Goal: Task Accomplishment & Management: Complete application form

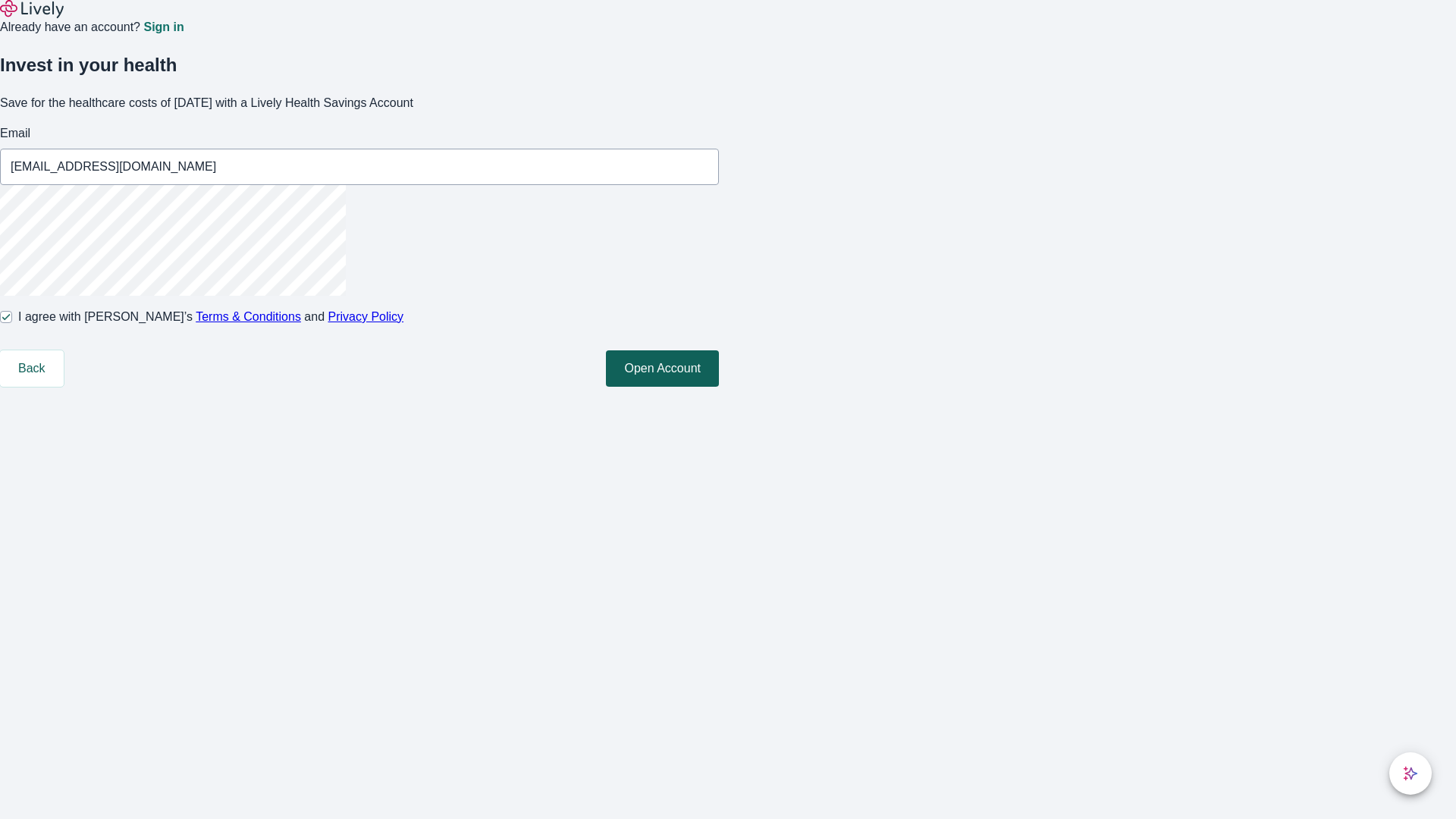
click at [719, 387] on button "Open Account" at bounding box center [662, 369] width 113 height 37
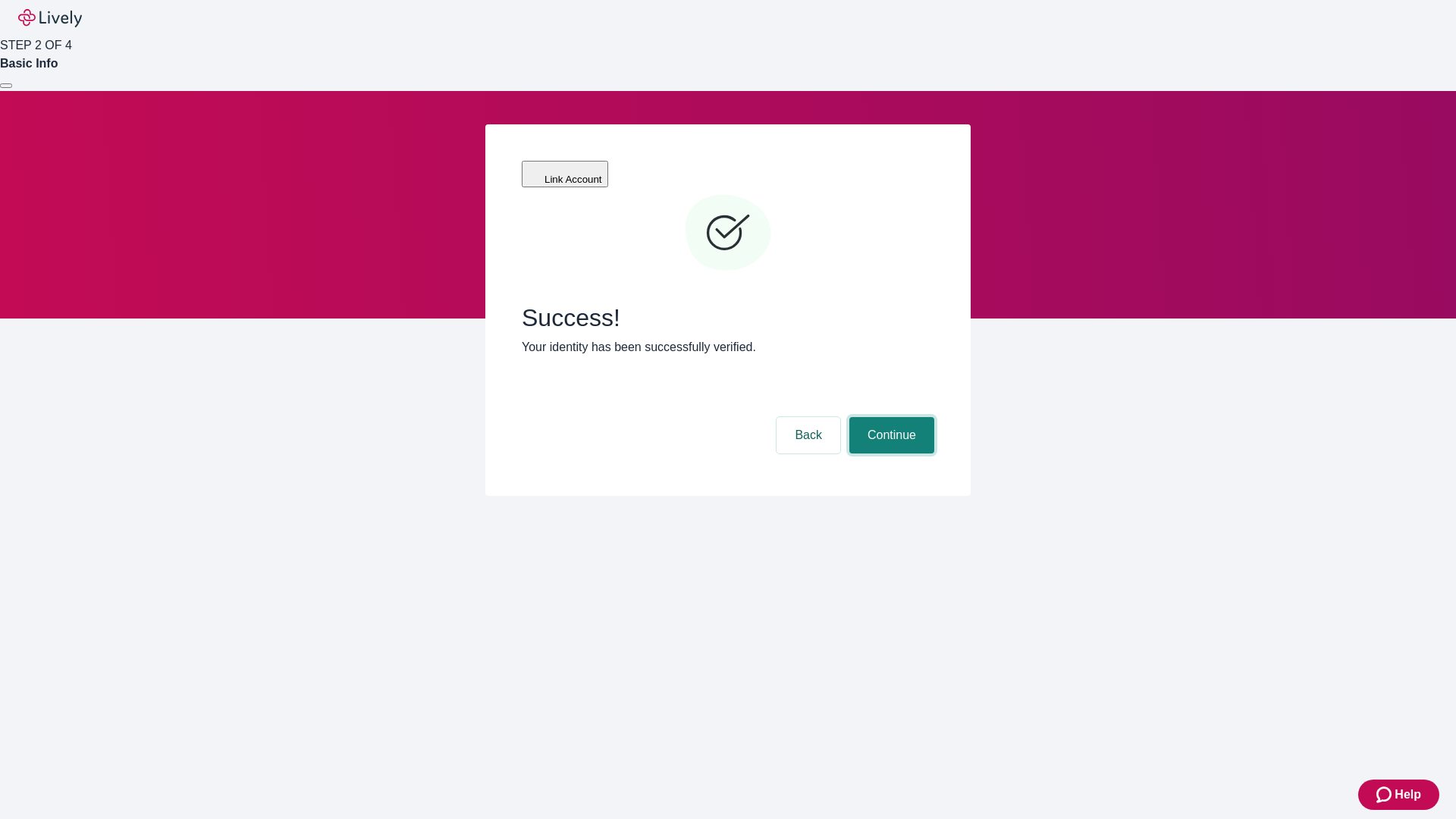
click at [890, 418] on button "Continue" at bounding box center [891, 436] width 85 height 37
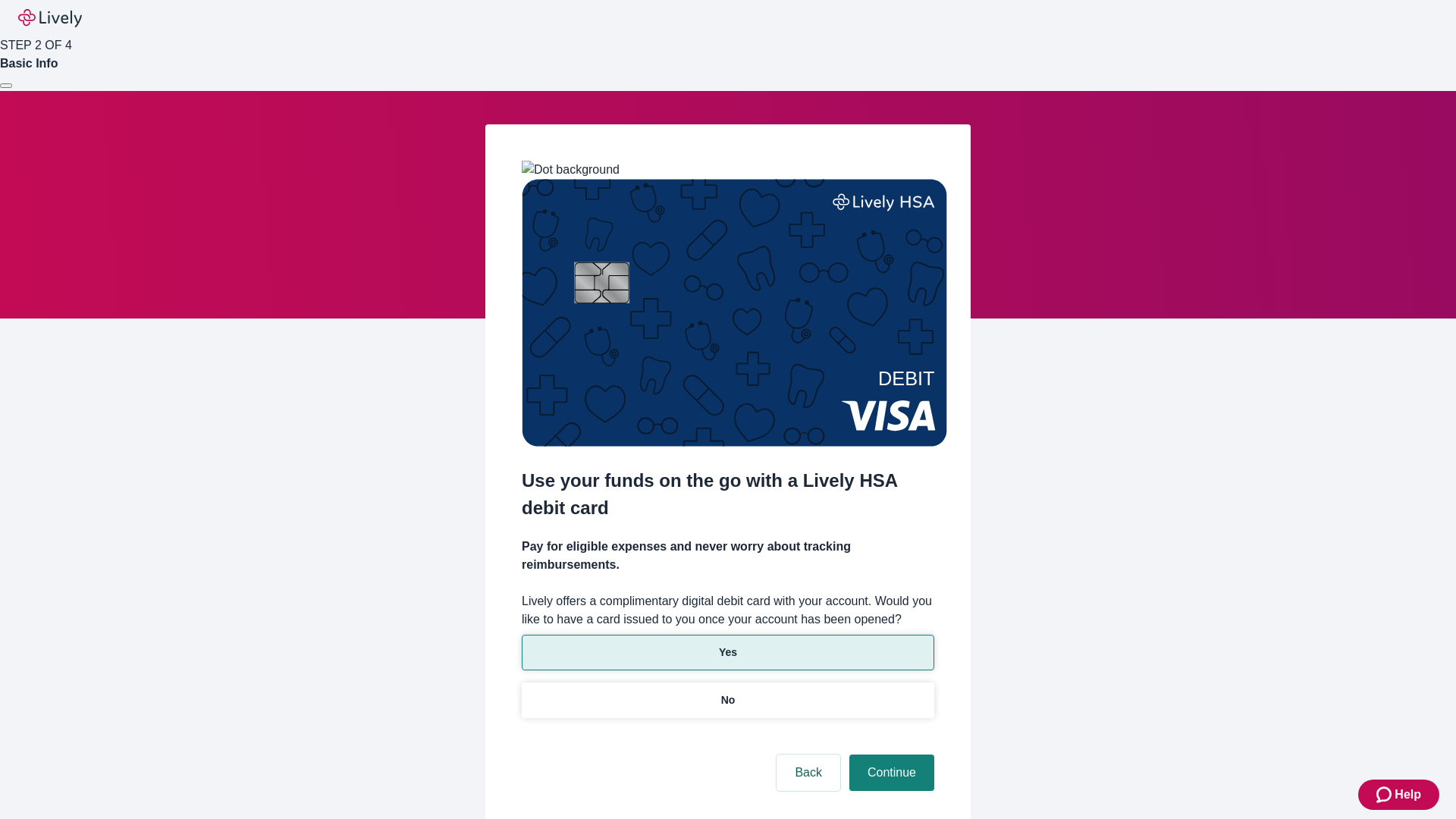
click at [727, 645] on p "Yes" at bounding box center [728, 653] width 18 height 16
click at [890, 755] on button "Continue" at bounding box center [891, 773] width 85 height 37
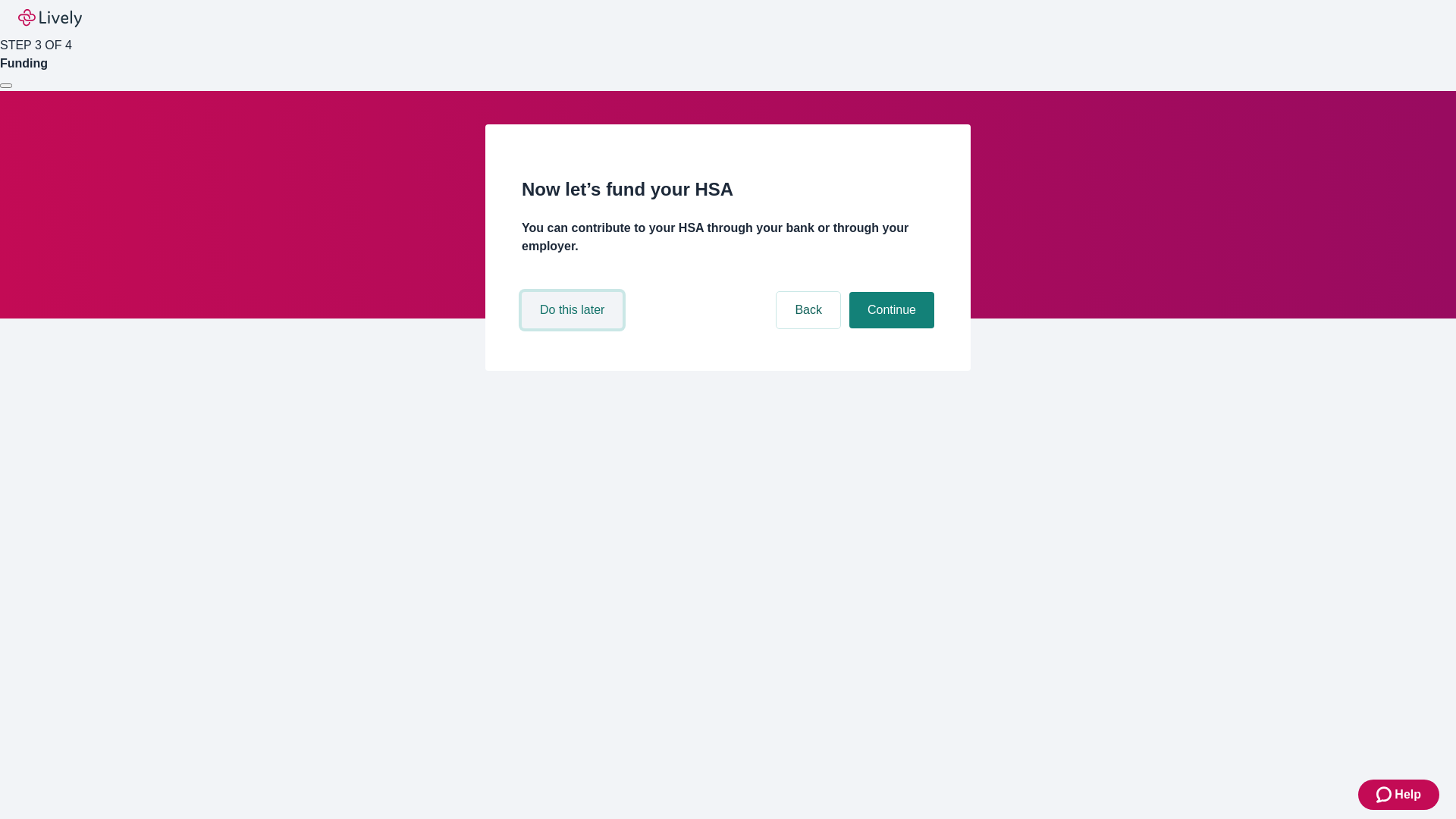
click at [574, 328] on button "Do this later" at bounding box center [572, 311] width 101 height 37
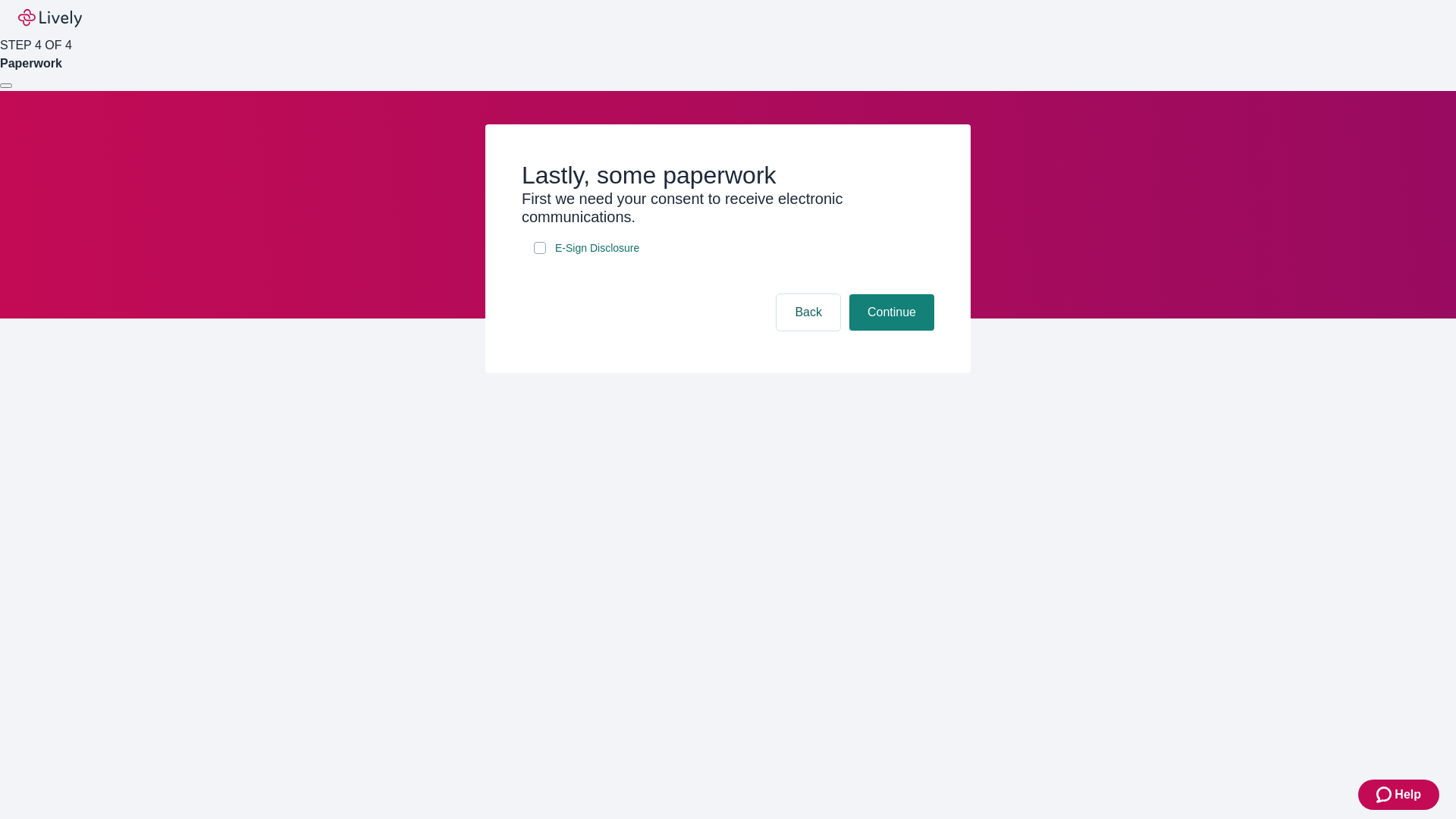
click at [540, 254] on input "E-Sign Disclosure" at bounding box center [540, 248] width 12 height 12
checkbox input "true"
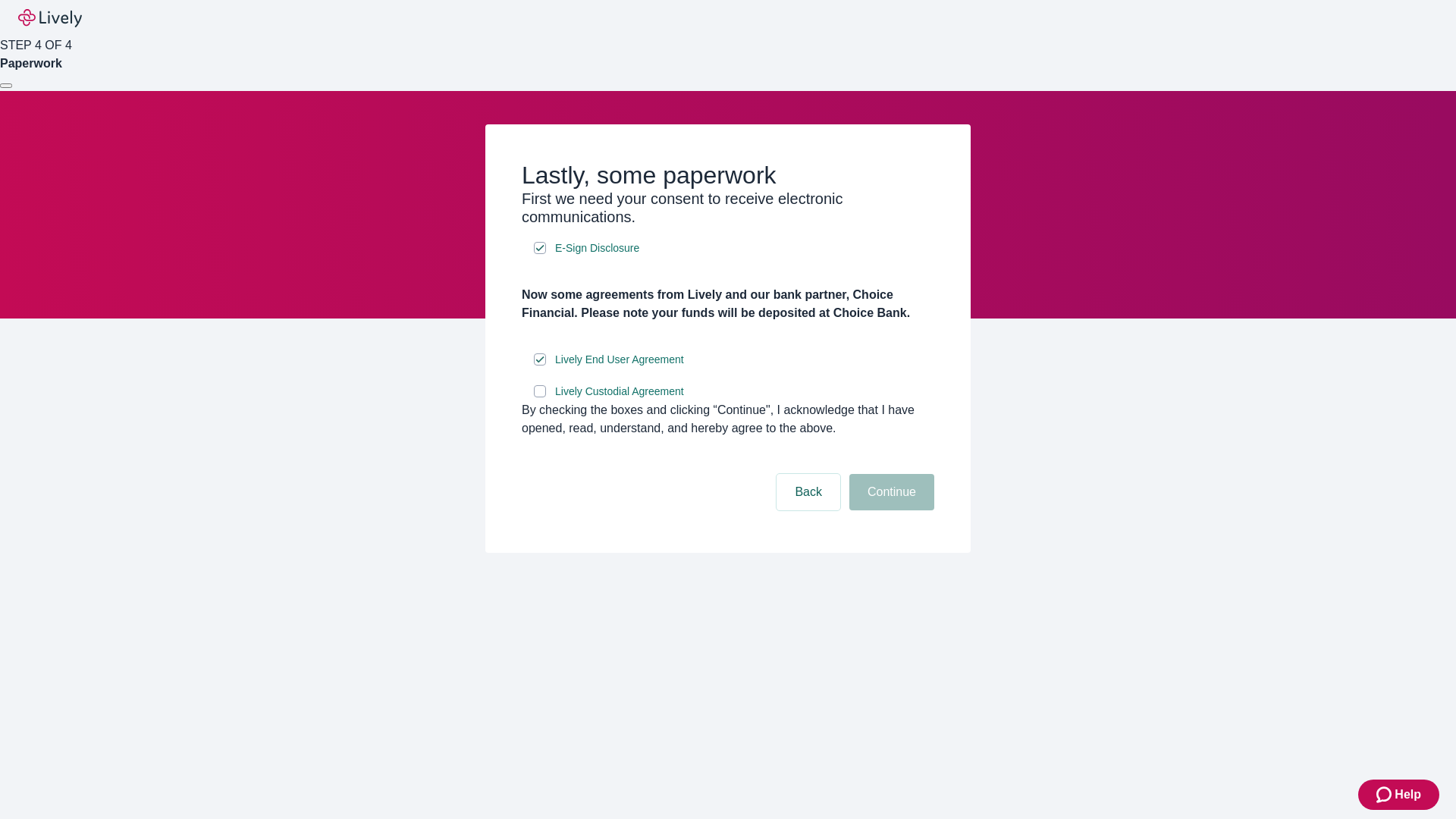
click at [540, 398] on input "Lively Custodial Agreement" at bounding box center [540, 392] width 12 height 12
checkbox input "true"
click at [890, 511] on button "Continue" at bounding box center [891, 492] width 85 height 37
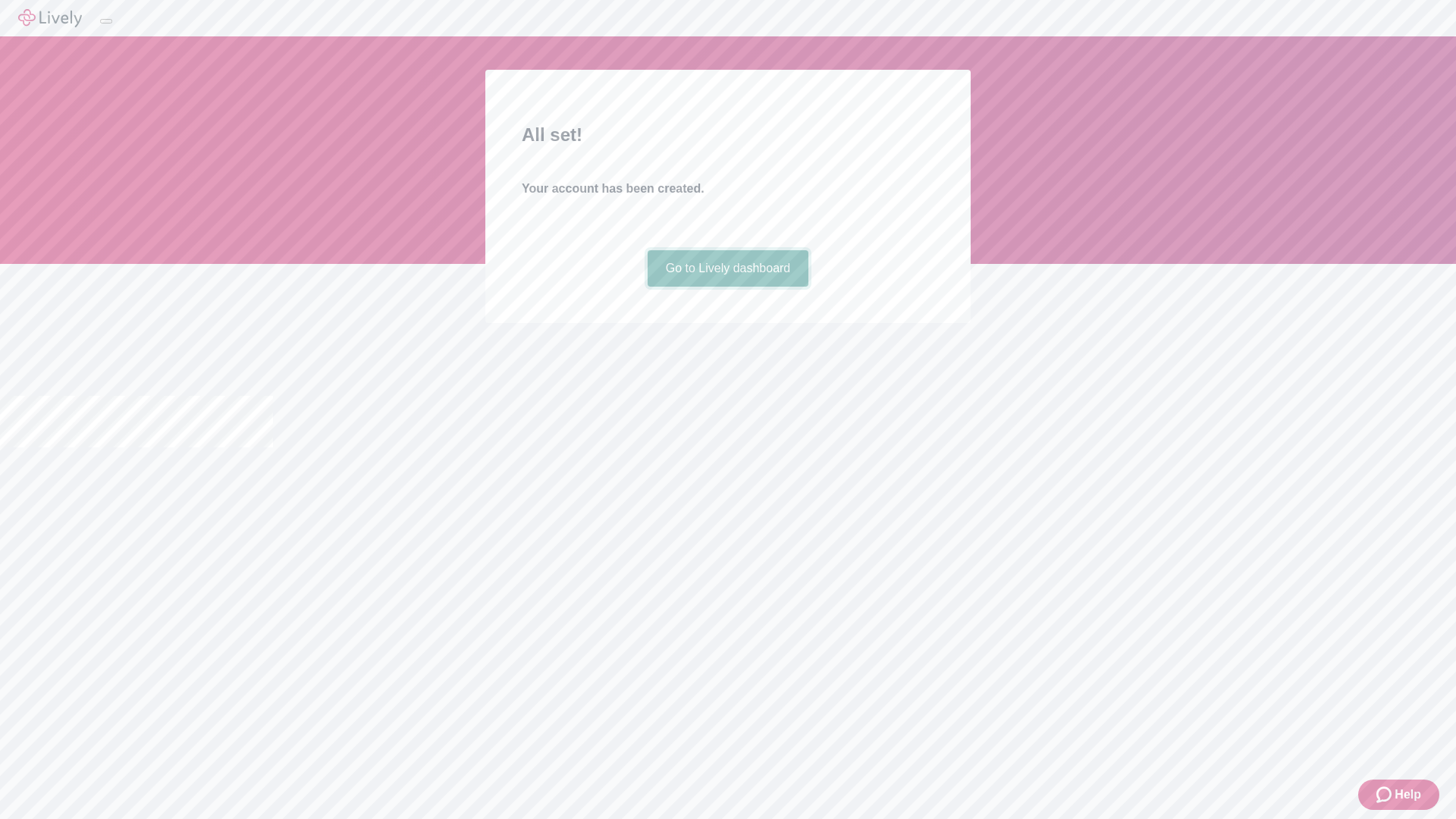
click at [727, 287] on link "Go to Lively dashboard" at bounding box center [729, 269] width 162 height 37
